Goal: Check status: Check status

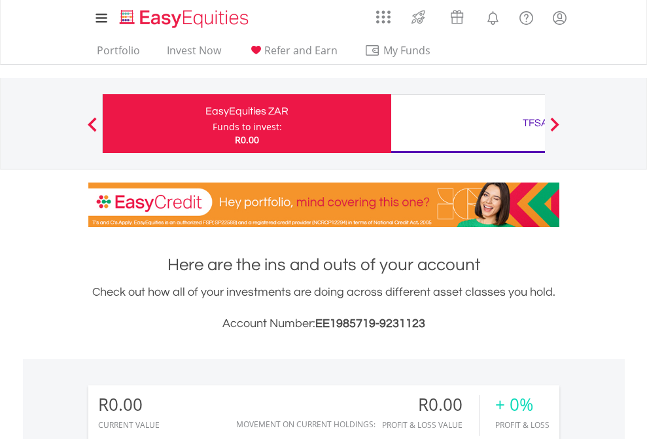
click at [213, 124] on div "Funds to invest:" at bounding box center [247, 126] width 69 height 13
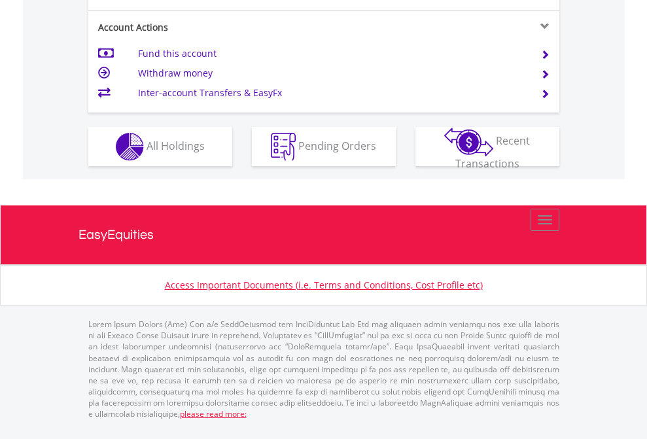
scroll to position [1228, 0]
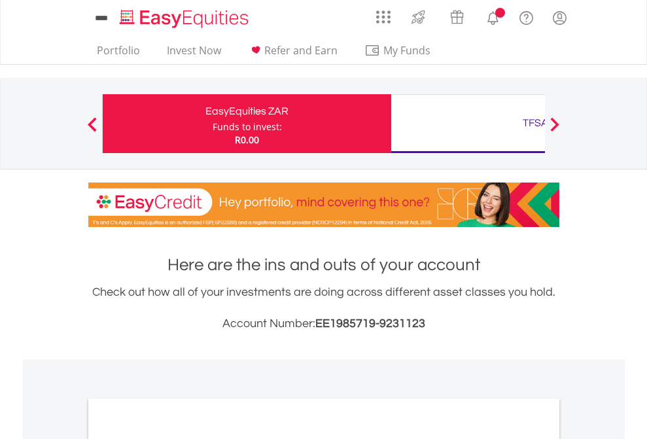
scroll to position [786, 0]
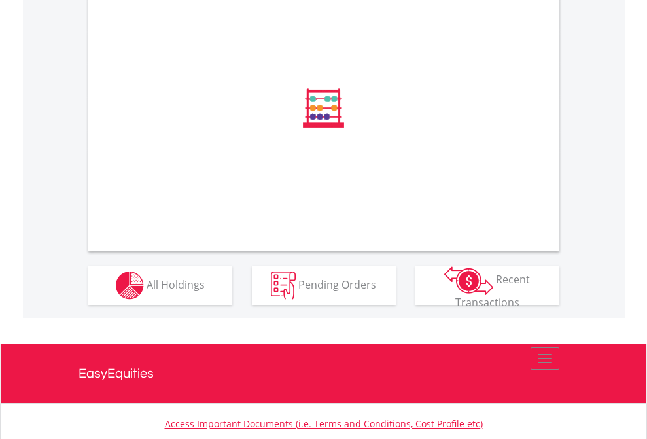
click at [147, 291] on span "All Holdings" at bounding box center [176, 284] width 58 height 14
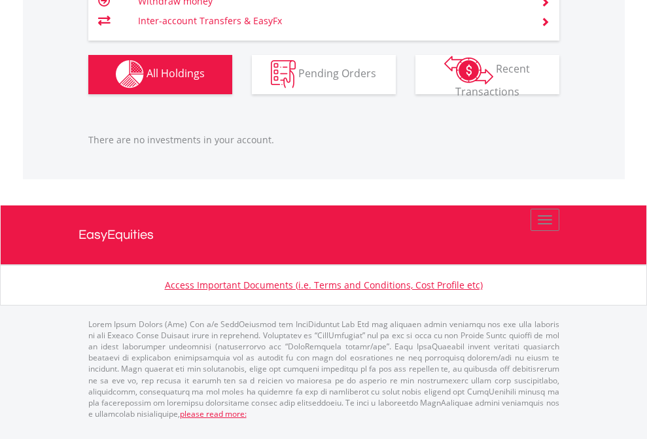
scroll to position [126, 205]
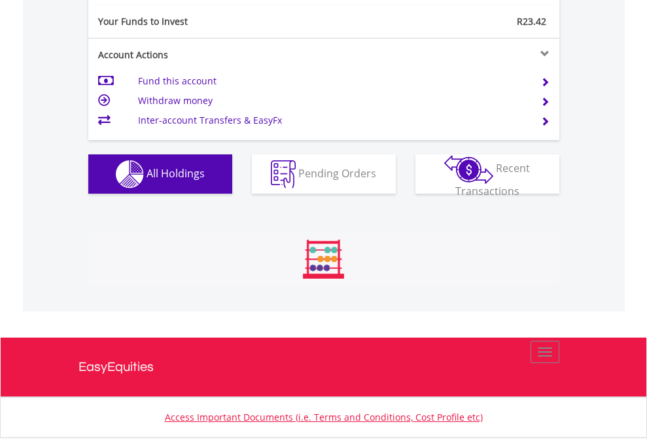
scroll to position [126, 205]
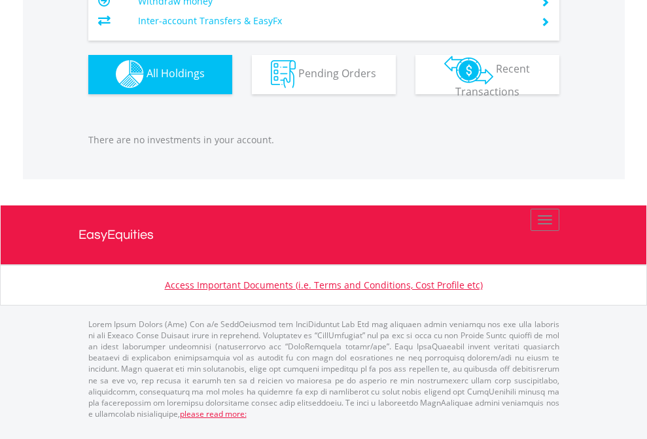
scroll to position [126, 205]
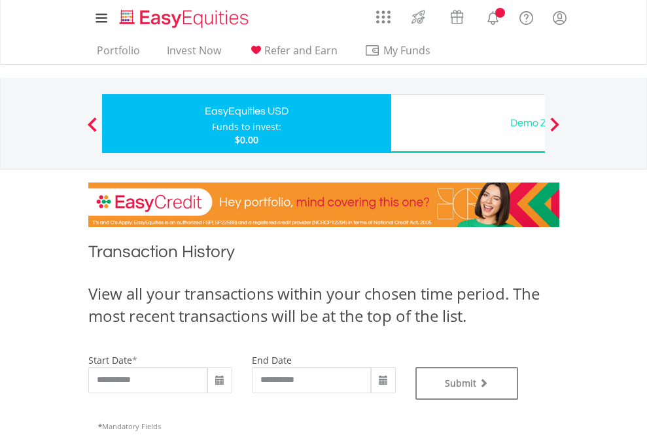
type input "**********"
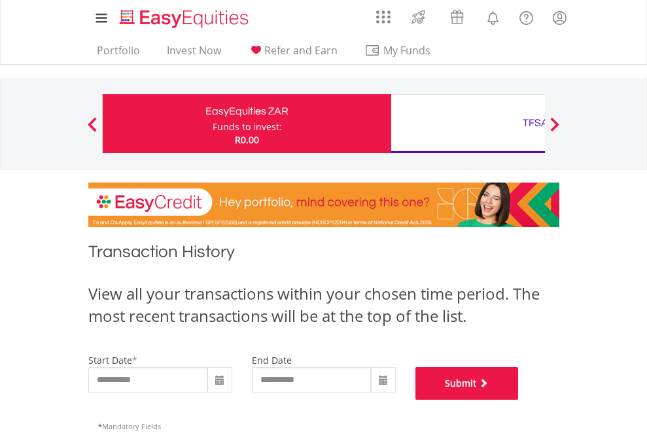
click at [519, 400] on button "Submit" at bounding box center [466, 383] width 103 height 33
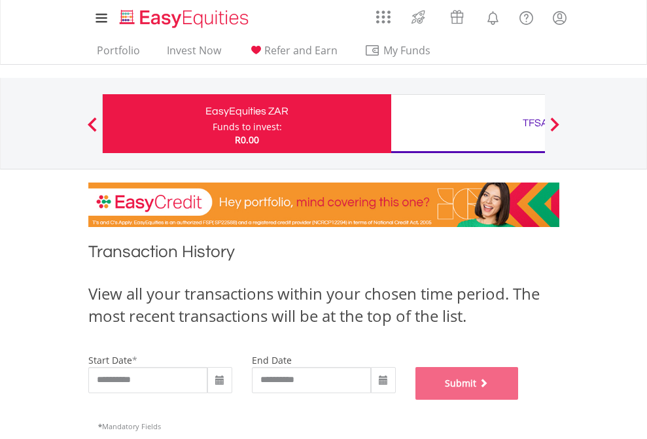
scroll to position [531, 0]
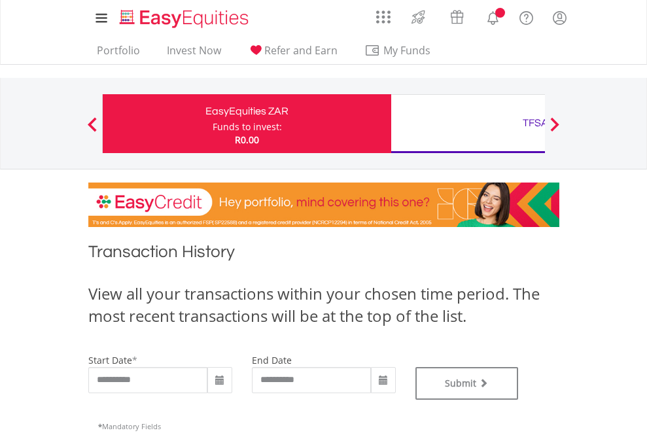
click at [468, 124] on div "TFSA" at bounding box center [535, 123] width 273 height 18
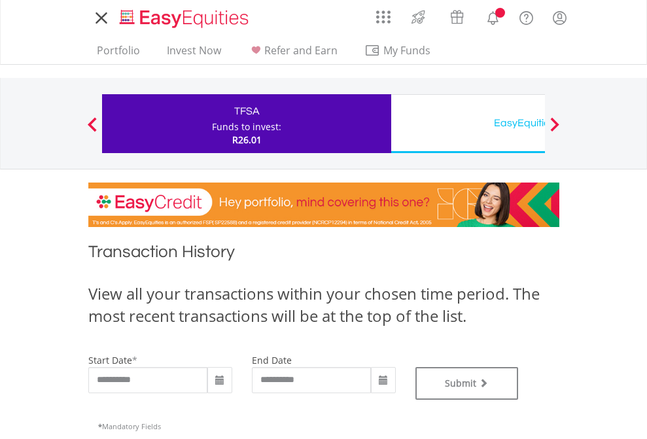
type input "**********"
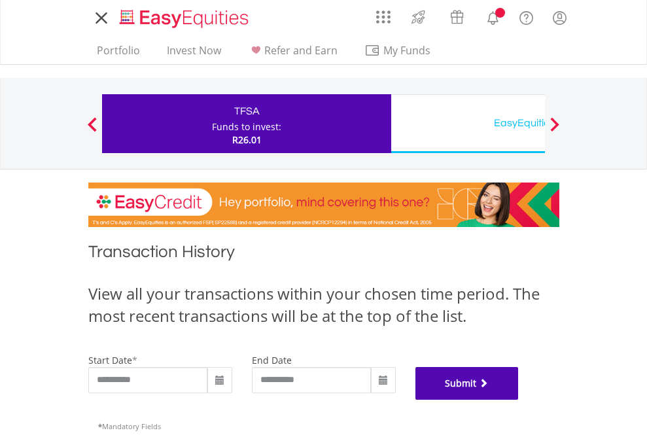
click at [519, 400] on button "Submit" at bounding box center [466, 383] width 103 height 33
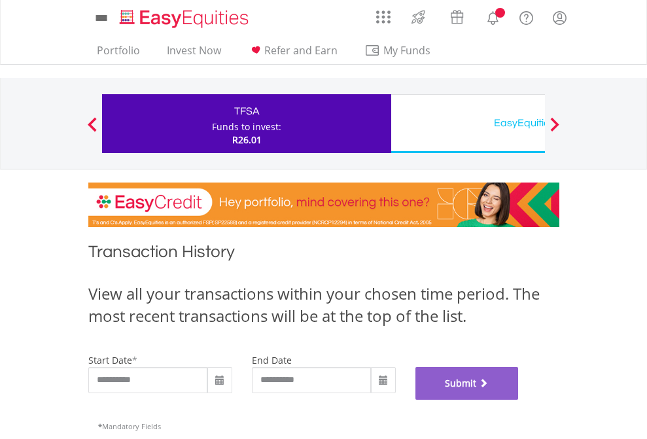
scroll to position [531, 0]
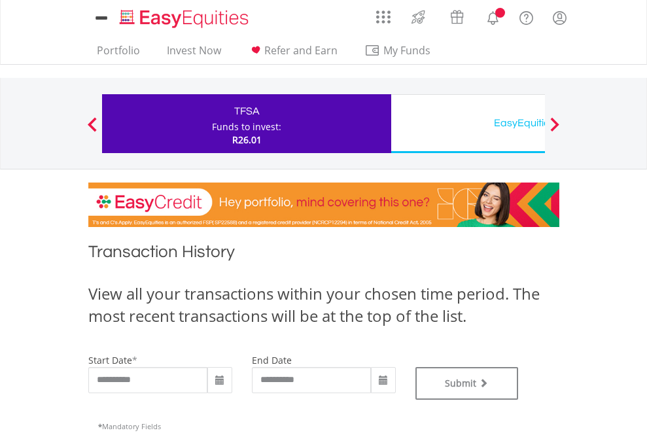
click at [468, 124] on div "EasyEquities USD" at bounding box center [535, 123] width 273 height 18
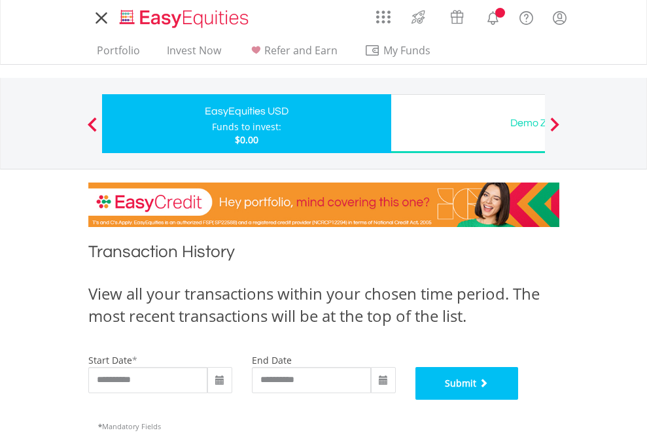
click at [519, 400] on button "Submit" at bounding box center [466, 383] width 103 height 33
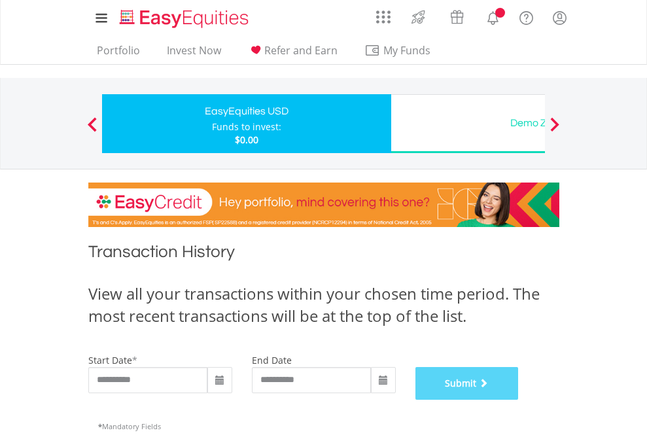
scroll to position [531, 0]
